Goal: Complete application form

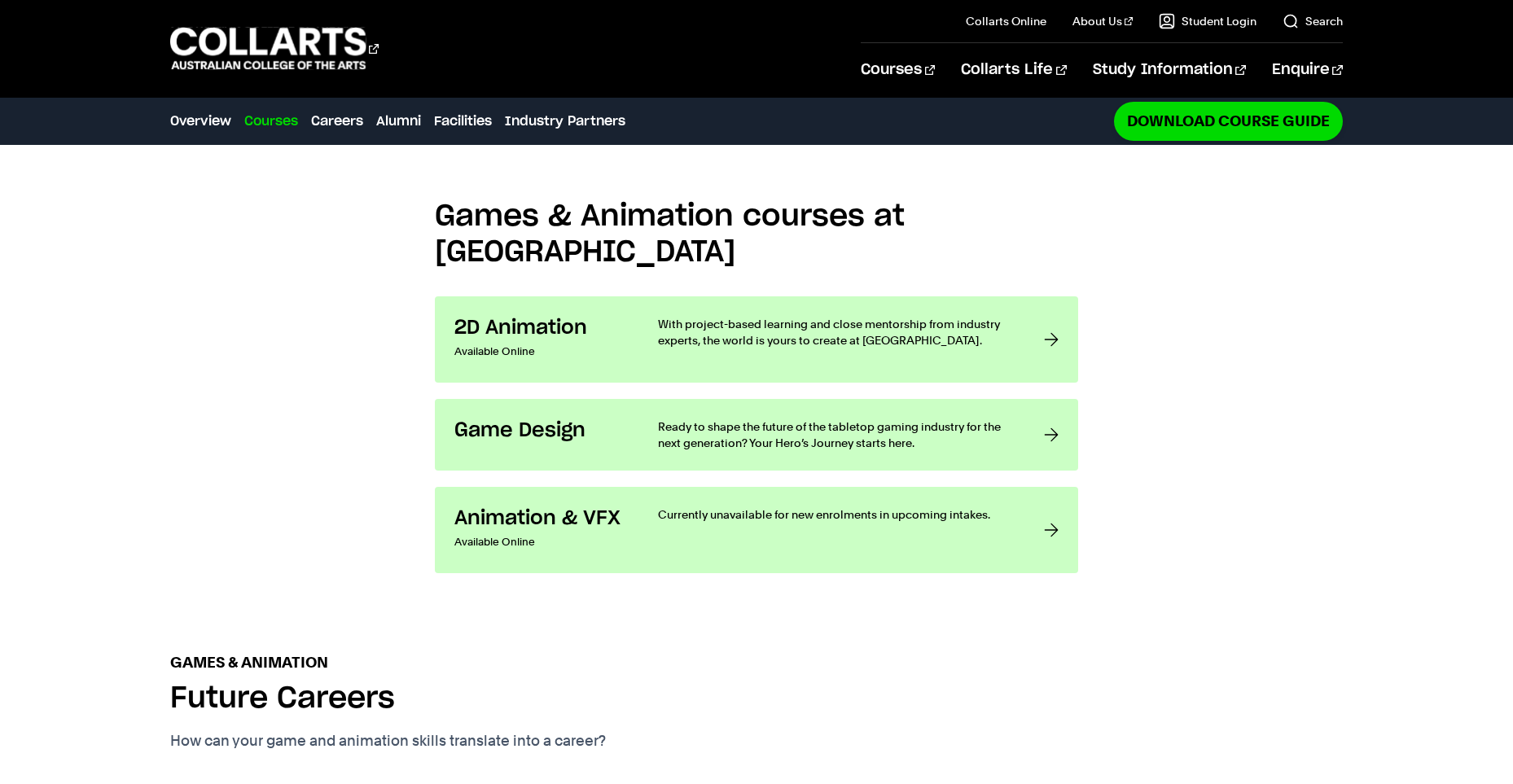
scroll to position [1302, 0]
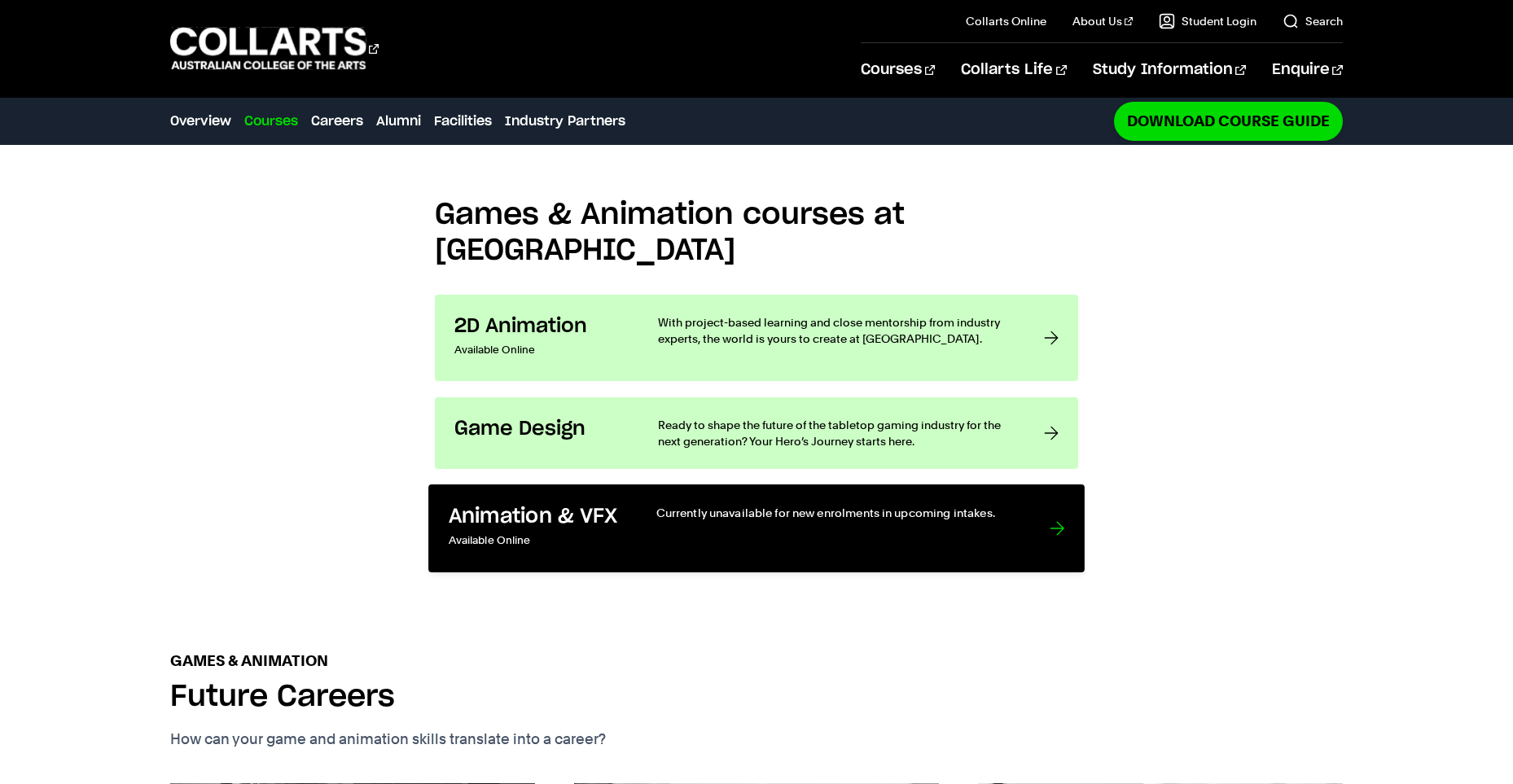
click at [566, 504] on h3 "Animation & VFX" at bounding box center [536, 516] width 174 height 25
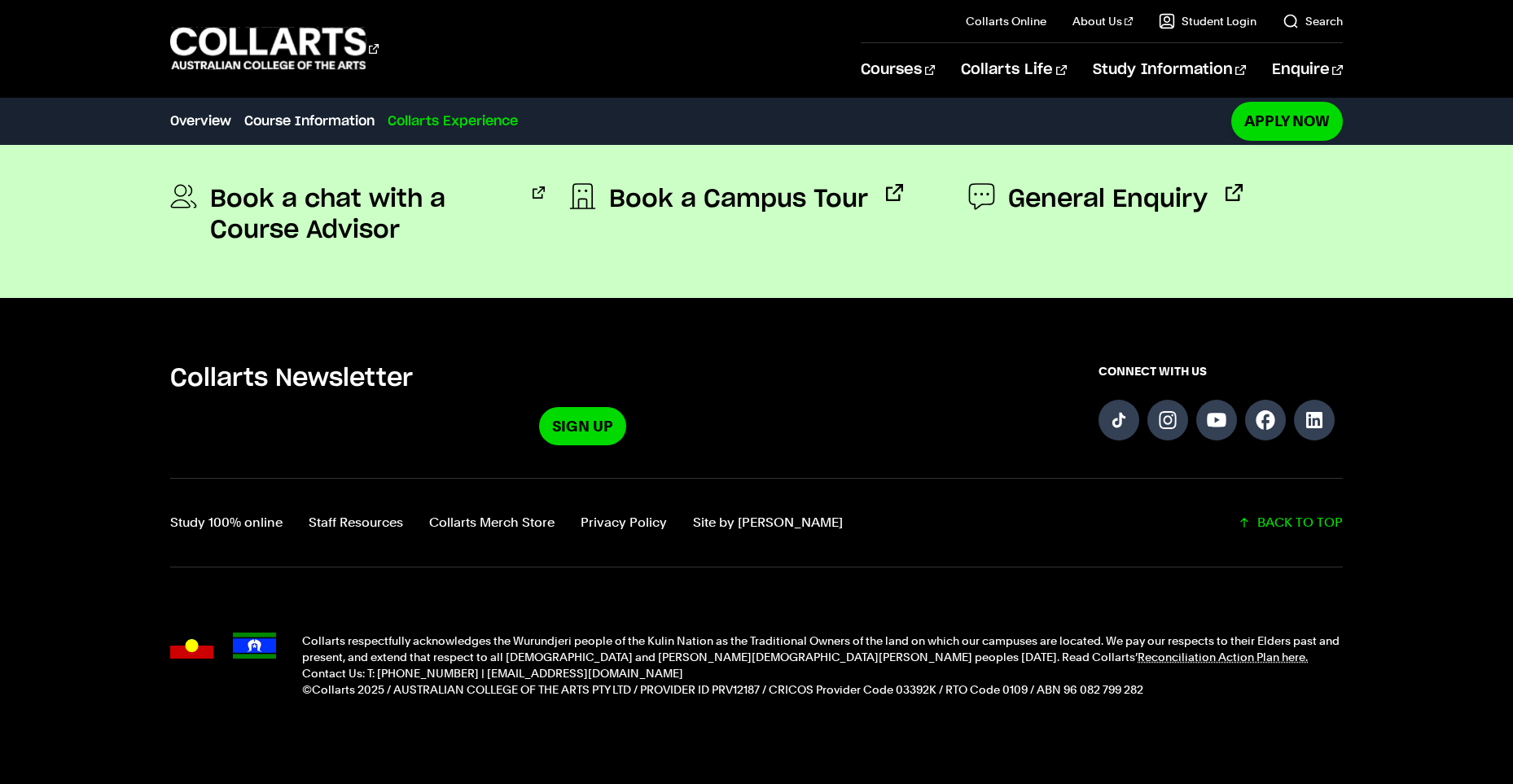
scroll to position [1846, 0]
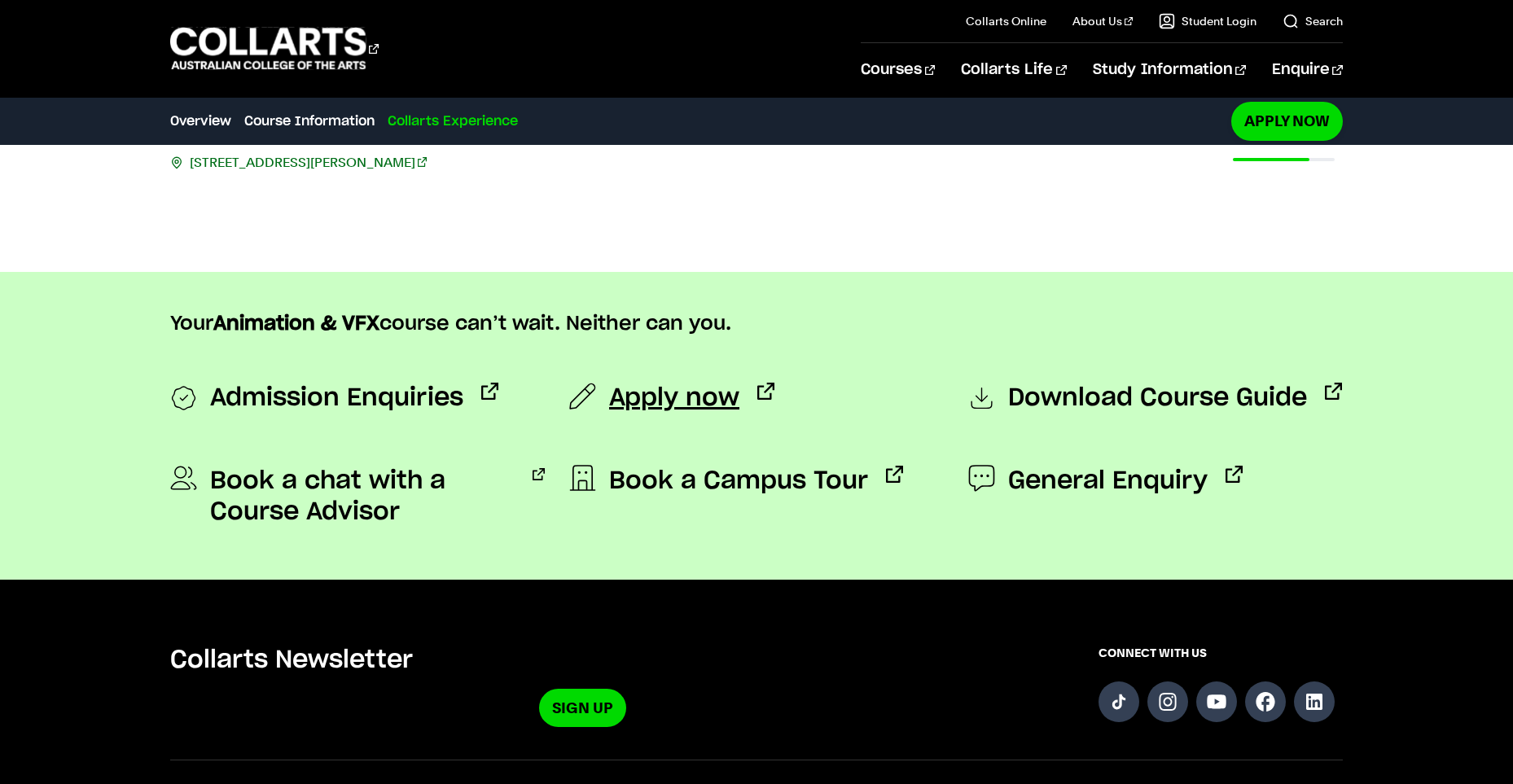
click at [700, 407] on span "Apply now" at bounding box center [674, 398] width 130 height 31
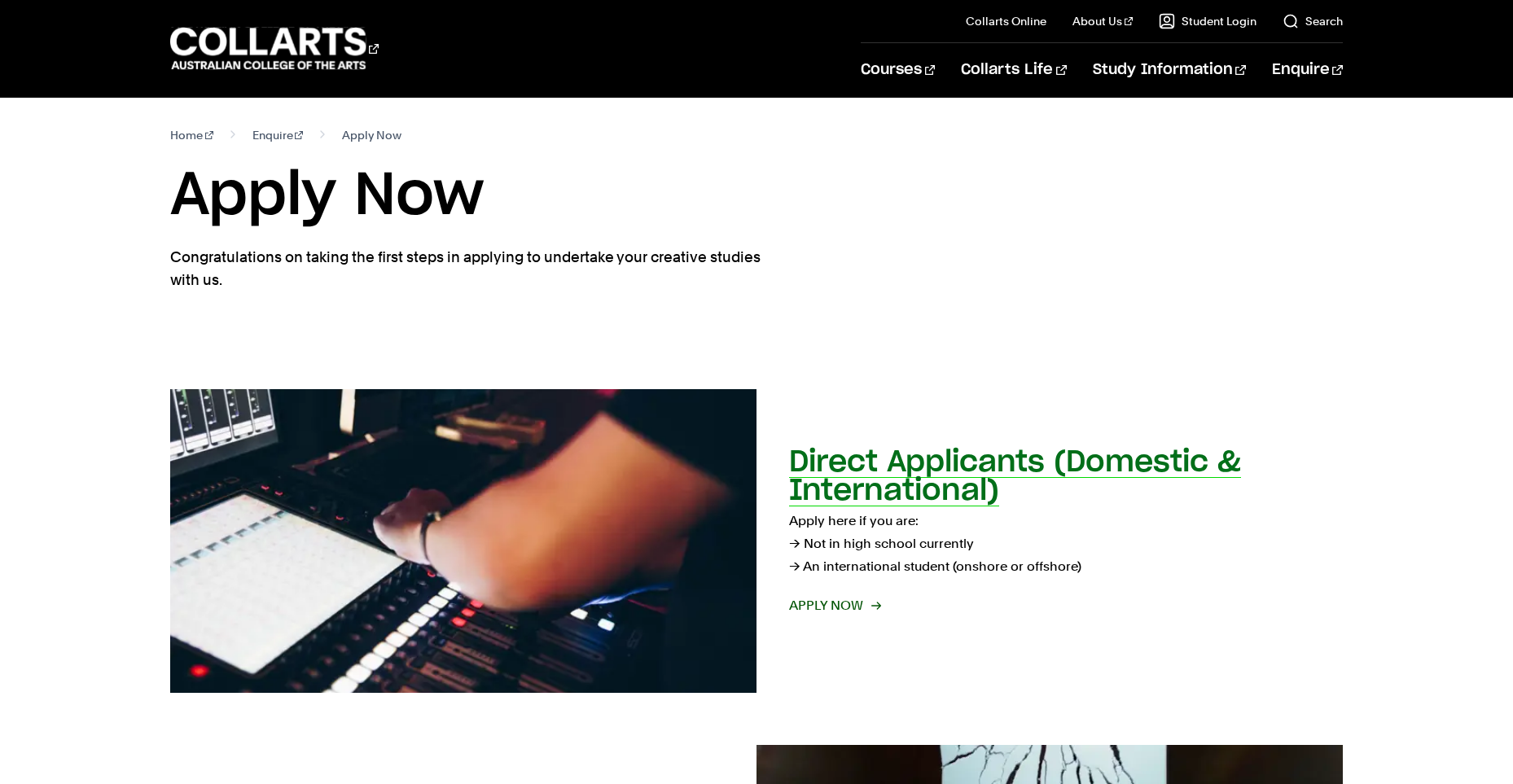
click at [861, 596] on span "Apply now" at bounding box center [834, 606] width 90 height 23
